Goal: Find specific page/section: Find specific page/section

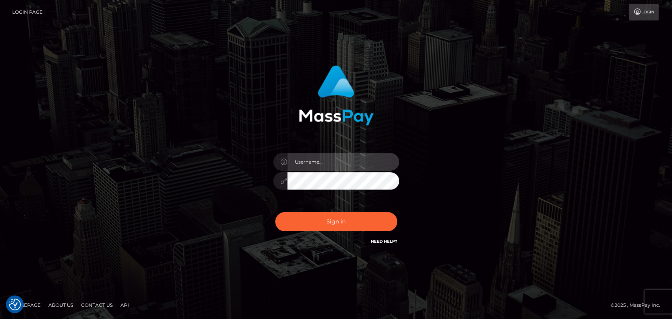
click at [335, 161] on input "text" at bounding box center [343, 162] width 112 height 18
type input "mdemassi"
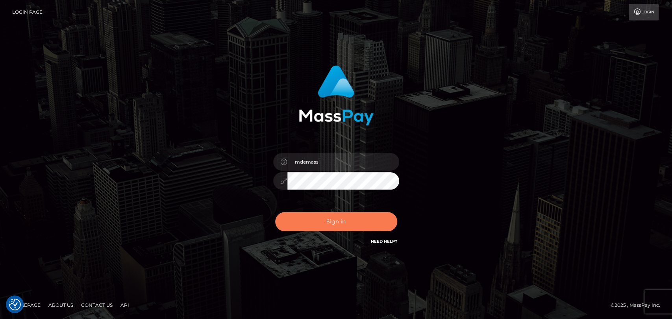
click at [332, 220] on button "Sign in" at bounding box center [336, 221] width 122 height 19
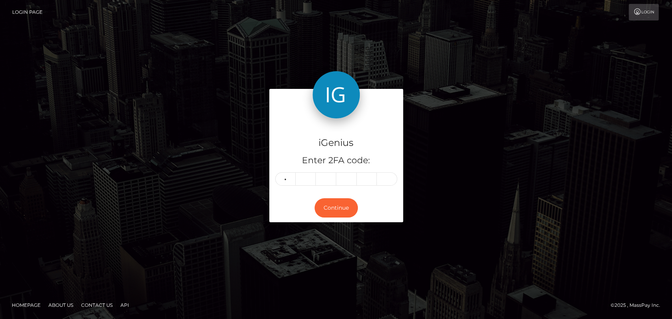
type input "7"
type input "9"
type input "2"
type input "3"
type input "1"
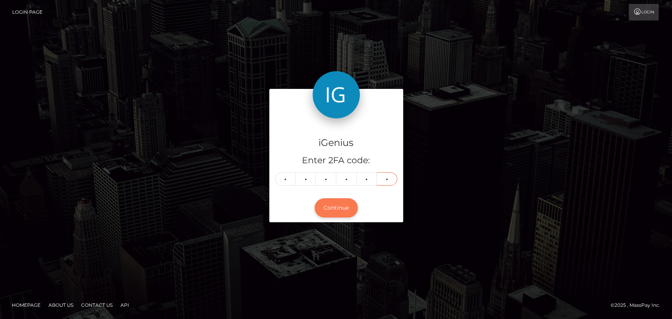
type input "1"
click at [335, 207] on button "Continue" at bounding box center [336, 207] width 43 height 19
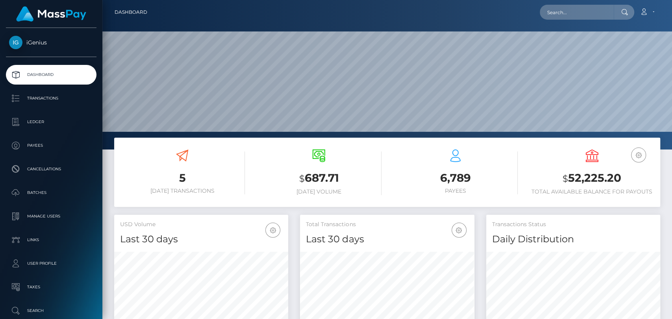
scroll to position [139, 174]
click at [567, 15] on input "text" at bounding box center [577, 12] width 74 height 15
paste input "igenius@mycashflows.de"
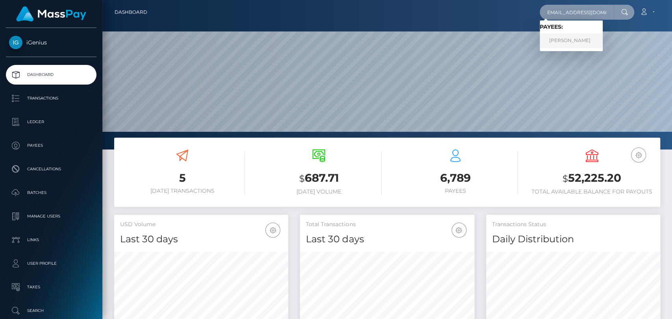
type input "igenius@mycashflows.de"
click at [566, 40] on link "Patrick Fischer" at bounding box center [571, 40] width 63 height 15
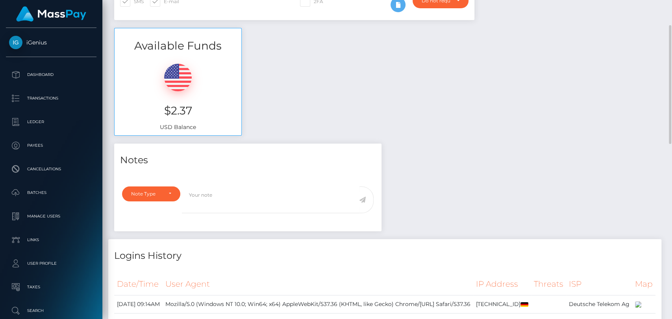
scroll to position [11, 0]
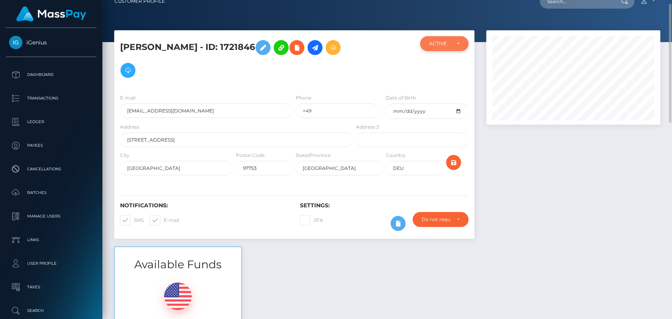
click at [463, 45] on div "ACTIVE" at bounding box center [444, 43] width 48 height 15
click at [515, 179] on div at bounding box center [573, 138] width 186 height 217
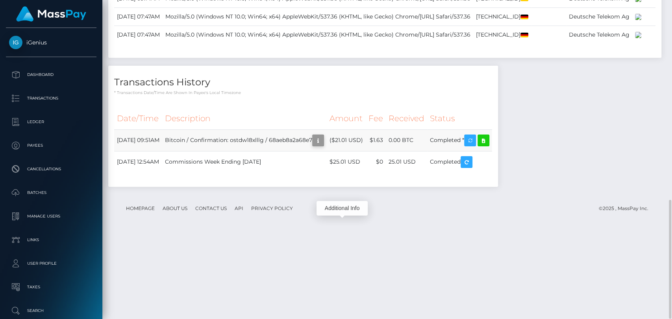
click at [323, 146] on icon "button" at bounding box center [317, 141] width 9 height 10
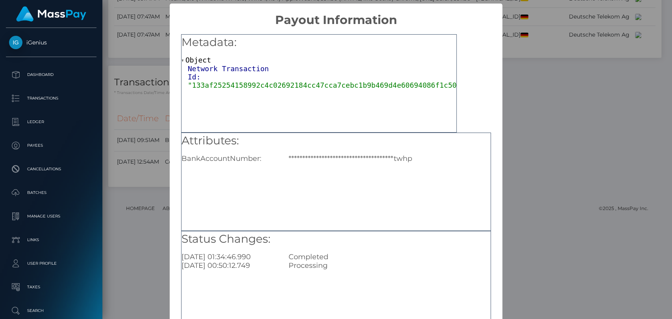
drag, startPoint x: 595, startPoint y: 243, endPoint x: 576, endPoint y: 232, distance: 21.7
click at [594, 242] on div "**********" at bounding box center [336, 159] width 672 height 319
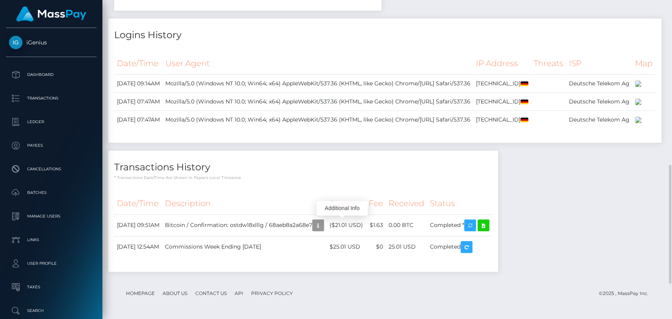
scroll to position [448, 0]
